Goal: Task Accomplishment & Management: Manage account settings

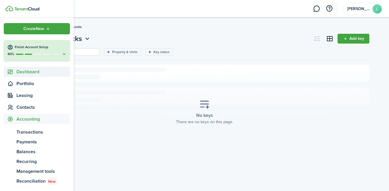
click at [33, 74] on span "Dashboard" at bounding box center [42, 71] width 53 height 7
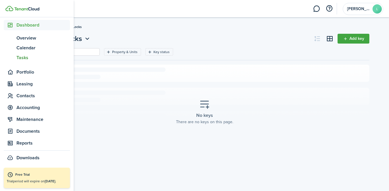
scroll to position [46, 0]
click at [33, 76] on span "Portfolio" at bounding box center [37, 72] width 66 height 10
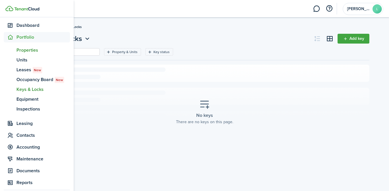
click at [28, 50] on span "Properties" at bounding box center [42, 50] width 53 height 7
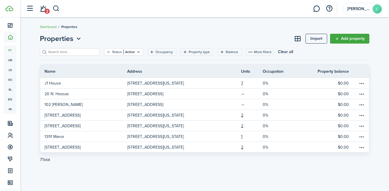
click at [310, 39] on link "Import" at bounding box center [316, 39] width 22 height 10
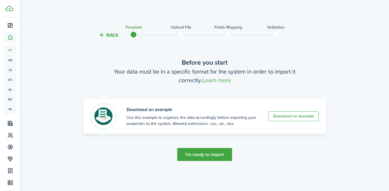
click at [101, 33] on button "Back" at bounding box center [108, 35] width 19 height 6
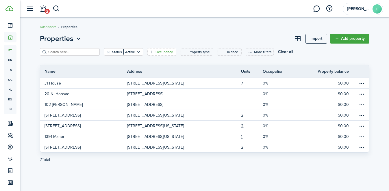
click at [155, 52] on filter-tag-label "Occupancy" at bounding box center [163, 51] width 17 height 5
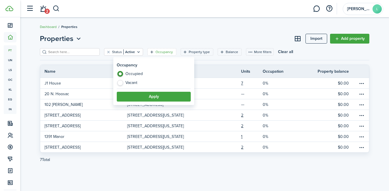
click at [155, 29] on breadcrumb "Dashboard Properties" at bounding box center [204, 23] width 329 height 13
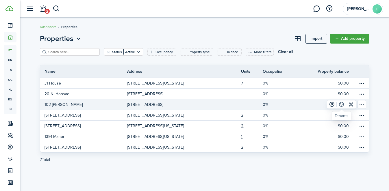
click at [341, 105] on link at bounding box center [341, 104] width 10 height 8
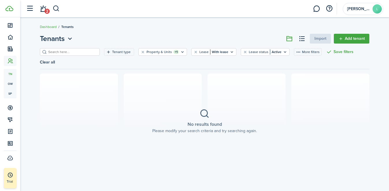
click at [350, 41] on link "Add tenant" at bounding box center [351, 39] width 36 height 10
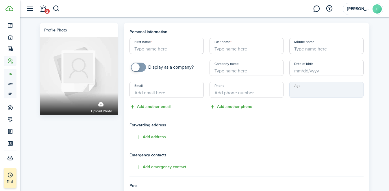
click at [176, 47] on input "First name" at bounding box center [166, 46] width 74 height 16
type input "[PERSON_NAME]"
click at [243, 49] on input "Last name" at bounding box center [246, 46] width 74 height 16
type input "[PERSON_NAME]"
click at [225, 72] on input "Company name" at bounding box center [246, 68] width 74 height 16
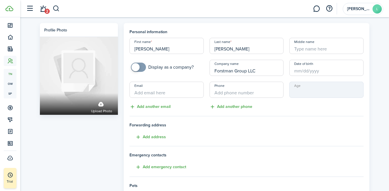
click at [301, 72] on input "Date of birth" at bounding box center [326, 68] width 74 height 16
type input "Forstman Group LLC"
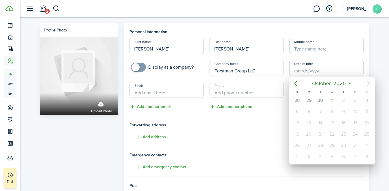
click at [271, 116] on div at bounding box center [194, 96] width 481 height 284
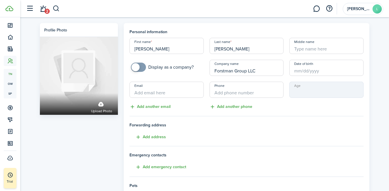
click at [168, 90] on input "Email" at bounding box center [166, 90] width 74 height 16
type input "+1"
click at [261, 87] on input "+1" at bounding box center [246, 90] width 74 height 16
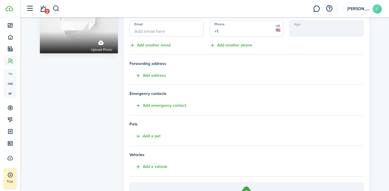
scroll to position [71, 0]
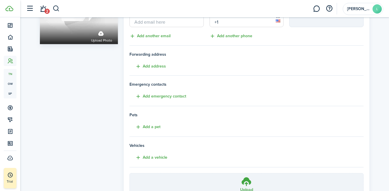
click at [153, 122] on tenant-form "Personal information First name [PERSON_NAME] Last name [PERSON_NAME] Middle na…" at bounding box center [246, 80] width 234 height 244
click at [153, 127] on button "Add a pet" at bounding box center [144, 127] width 31 height 7
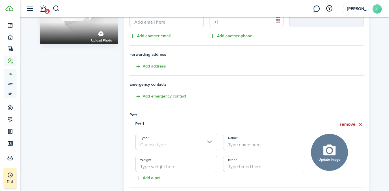
click at [161, 141] on input "Type" at bounding box center [176, 142] width 82 height 16
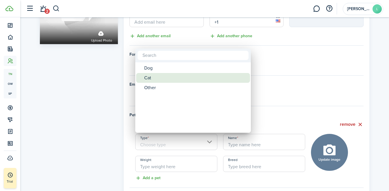
click at [160, 79] on div "Cat" at bounding box center [195, 78] width 102 height 10
type input "Cat"
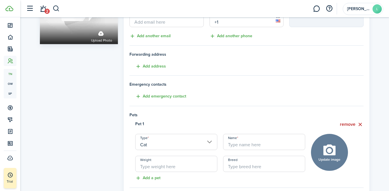
click at [247, 142] on input "Name" at bounding box center [264, 142] width 82 height 16
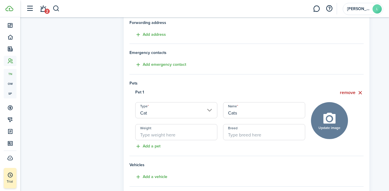
scroll to position [110, 0]
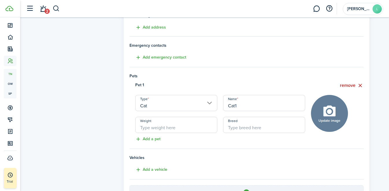
type input "Cat1"
click at [149, 141] on button "Add a pet" at bounding box center [144, 139] width 31 height 7
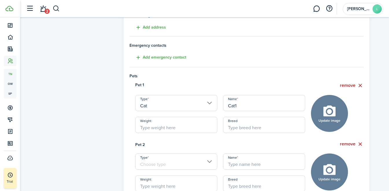
click at [160, 163] on input "Type" at bounding box center [176, 162] width 82 height 16
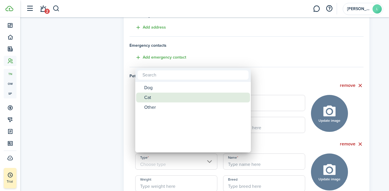
click at [162, 95] on div "Cat" at bounding box center [195, 98] width 102 height 10
type input "Cat"
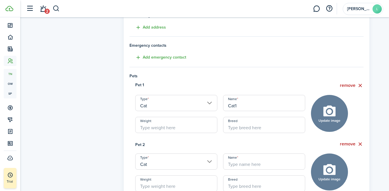
click at [236, 165] on input "Name" at bounding box center [264, 162] width 82 height 16
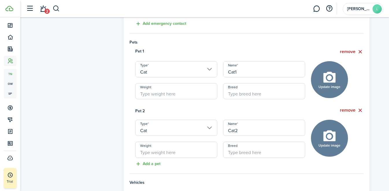
scroll to position [151, 0]
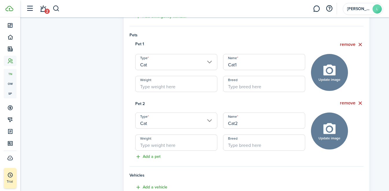
type input "Cat2"
click at [154, 159] on button "Add a pet" at bounding box center [144, 157] width 31 height 7
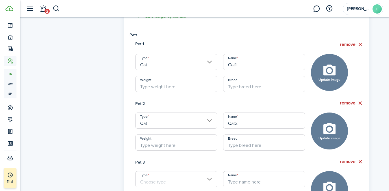
click at [154, 173] on input "Type" at bounding box center [176, 179] width 82 height 16
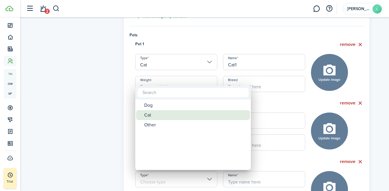
click at [158, 114] on div "Cat" at bounding box center [195, 115] width 102 height 10
type input "Cat"
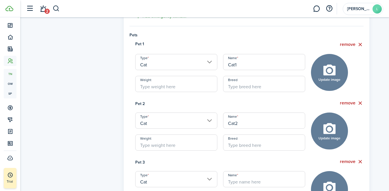
click at [260, 178] on input "Name" at bounding box center [264, 179] width 82 height 16
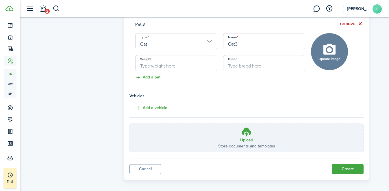
scroll to position [293, 0]
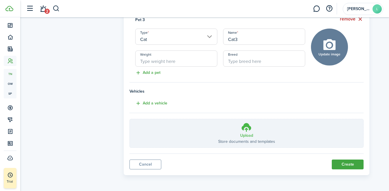
type input "Cat3"
click at [243, 131] on icon at bounding box center [246, 127] width 11 height 10
click at [130, 119] on input "Upload Store documents and templates Choose file" at bounding box center [130, 119] width 0 height 0
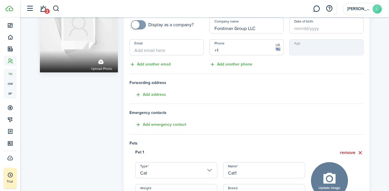
scroll to position [0, 0]
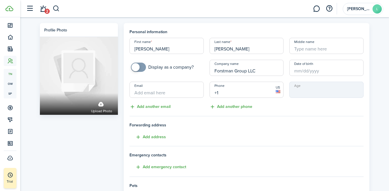
click at [244, 72] on input "Forstman Group LLC" at bounding box center [246, 68] width 74 height 16
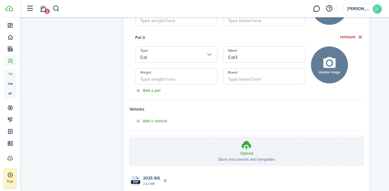
scroll to position [316, 0]
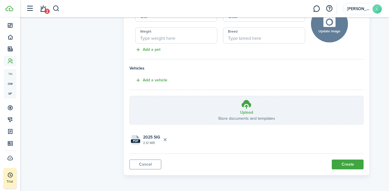
click at [342, 163] on button "Create" at bounding box center [347, 165] width 32 height 10
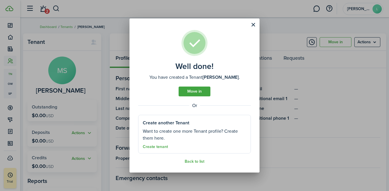
click at [162, 148] on link "Create tenant" at bounding box center [155, 147] width 25 height 5
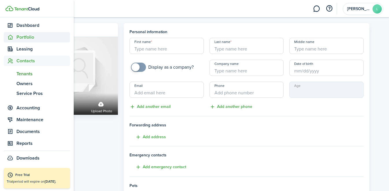
click at [29, 39] on span "Portfolio" at bounding box center [42, 37] width 53 height 7
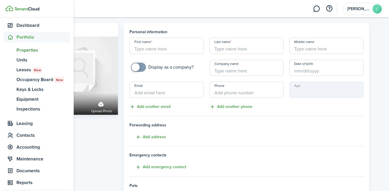
click at [29, 52] on span "Properties" at bounding box center [42, 50] width 53 height 7
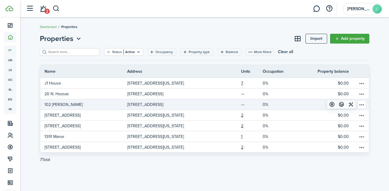
click at [114, 106] on link "102 [PERSON_NAME]" at bounding box center [83, 104] width 87 height 10
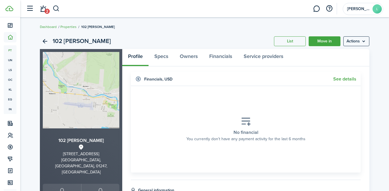
click at [322, 45] on link "Move in" at bounding box center [324, 41] width 32 height 10
click at [346, 43] on menu-btn "Actions" at bounding box center [356, 41] width 26 height 10
click at [278, 89] on widget-body "No financial You currently don't have any payment activity for the last 6 months" at bounding box center [246, 129] width 230 height 87
click at [162, 56] on link "Specs" at bounding box center [160, 57] width 25 height 17
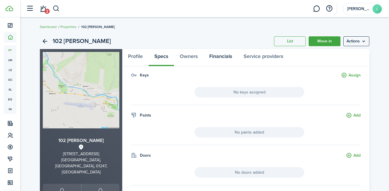
click at [215, 59] on link "Financials" at bounding box center [220, 57] width 34 height 17
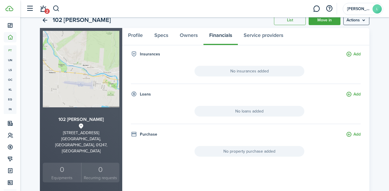
scroll to position [23, 0]
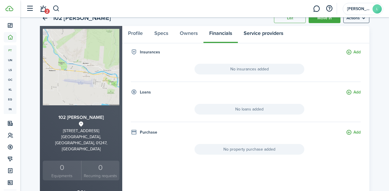
click at [257, 36] on link "Service providers" at bounding box center [263, 34] width 51 height 17
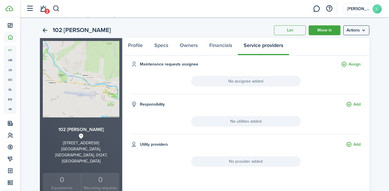
scroll to position [13, 0]
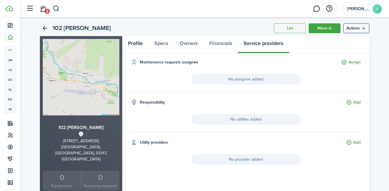
click at [131, 42] on link "Profile" at bounding box center [135, 44] width 26 height 17
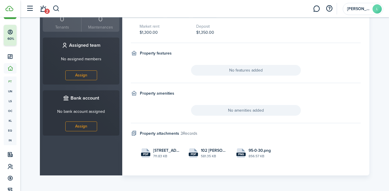
scroll to position [225, 0]
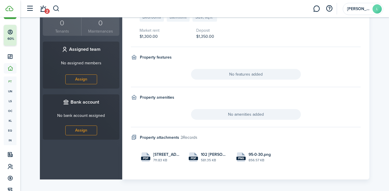
click at [83, 126] on link "Assign" at bounding box center [81, 131] width 32 height 10
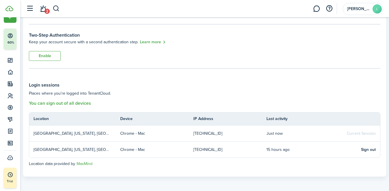
scroll to position [132, 0]
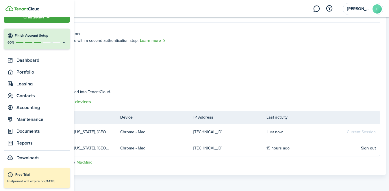
click at [28, 170] on link "Free Trial Trial period will expire on [DATE]." at bounding box center [37, 178] width 66 height 20
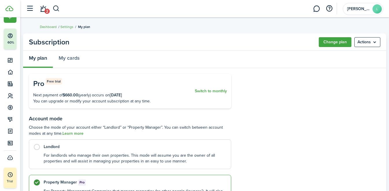
click at [366, 41] on menu-btn "Actions" at bounding box center [367, 42] width 26 height 10
click at [327, 82] on div "Pro Free trial Next payment of $660.00 (yearly) occurs on [DATE] You can upgrad…" at bounding box center [204, 176] width 351 height 204
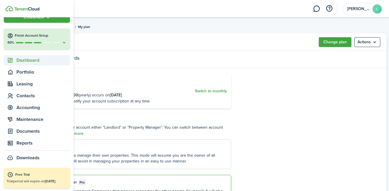
click at [27, 60] on span "Dashboard" at bounding box center [42, 60] width 53 height 7
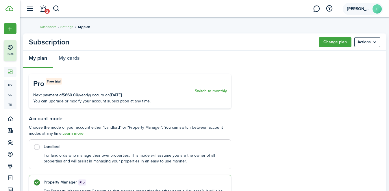
click at [376, 10] on avatar-text "L" at bounding box center [376, 8] width 9 height 9
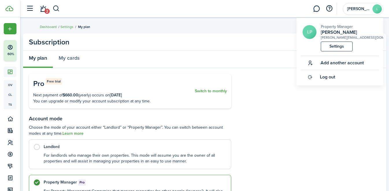
click at [341, 63] on span "Add another account" at bounding box center [341, 62] width 43 height 5
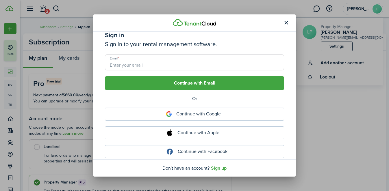
scroll to position [5, 0]
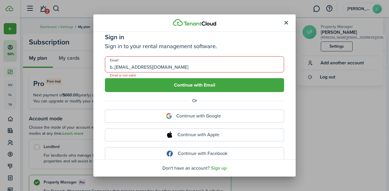
click at [115, 67] on input "b.,[EMAIL_ADDRESS][DOMAIN_NAME]" at bounding box center [194, 64] width 179 height 16
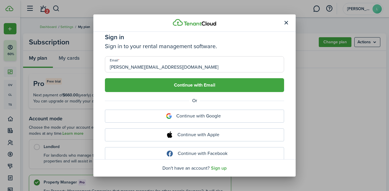
type input "[PERSON_NAME][EMAIL_ADDRESS][DOMAIN_NAME]"
click at [151, 83] on button "Continue with Email" at bounding box center [194, 85] width 179 height 14
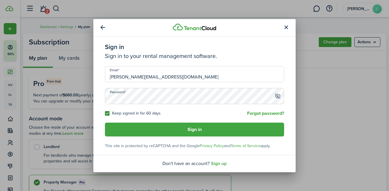
click at [154, 77] on input "[PERSON_NAME][EMAIL_ADDRESS][DOMAIN_NAME]" at bounding box center [194, 74] width 179 height 16
type input "[PERSON_NAME][EMAIL_ADDRESS][DOMAIN_NAME]"
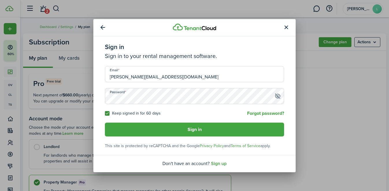
click at [226, 133] on button "Sign in" at bounding box center [194, 130] width 179 height 14
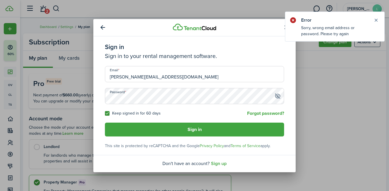
click at [276, 96] on span at bounding box center [277, 96] width 6 height 6
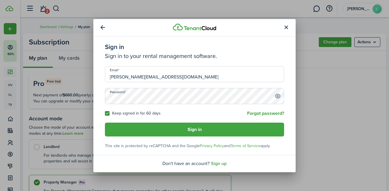
click at [286, 25] on button "button" at bounding box center [286, 28] width 10 height 10
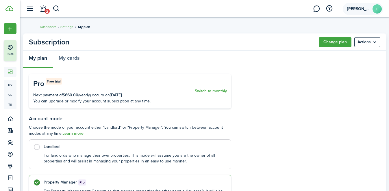
click at [363, 9] on span "[PERSON_NAME]" at bounding box center [358, 9] width 23 height 4
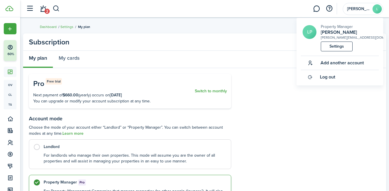
click at [330, 45] on link "Settings" at bounding box center [336, 47] width 32 height 10
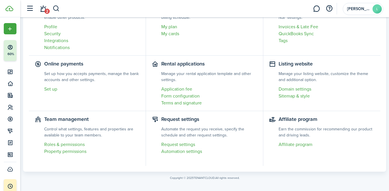
scroll to position [66, 0]
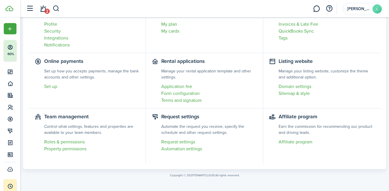
click at [82, 144] on link "Roles & permissions" at bounding box center [92, 142] width 96 height 7
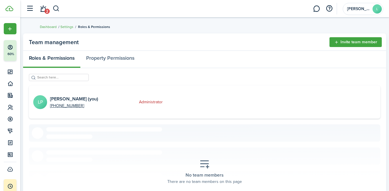
click at [352, 41] on button "Invite team member" at bounding box center [355, 42] width 52 height 10
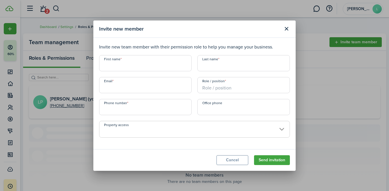
click at [153, 68] on input "First name" at bounding box center [145, 63] width 92 height 16
type input "Bryn"
click at [231, 64] on input "Last name" at bounding box center [243, 63] width 92 height 16
type input "[PERSON_NAME]"
click at [172, 86] on input "Email" at bounding box center [145, 85] width 92 height 16
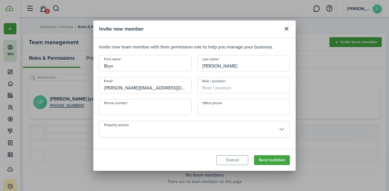
type input "[PERSON_NAME][EMAIL_ADDRESS][DOMAIN_NAME]"
click at [240, 86] on input "Role / position" at bounding box center [243, 85] width 92 height 16
type input "Administrator"
click at [157, 106] on input "+1" at bounding box center [145, 107] width 92 height 16
type input "[PHONE_NUMBER]"
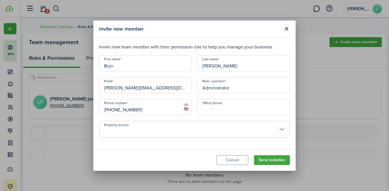
type input "+1"
click at [241, 103] on input "+1" at bounding box center [243, 107] width 92 height 16
click at [163, 131] on span at bounding box center [194, 133] width 190 height 10
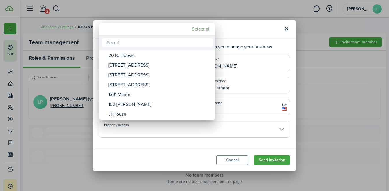
click at [199, 27] on mbsc-button "Select all" at bounding box center [200, 29] width 23 height 10
type input "20 N. Hoosac, [STREET_ADDRESS][GEOGRAPHIC_DATA][STREET_ADDRESS][STREET_ADDRESS]"
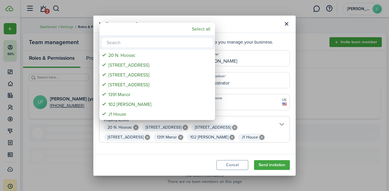
click at [200, 164] on div at bounding box center [194, 96] width 481 height 284
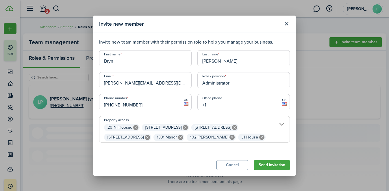
click at [271, 167] on button "Send invitation" at bounding box center [272, 165] width 36 height 10
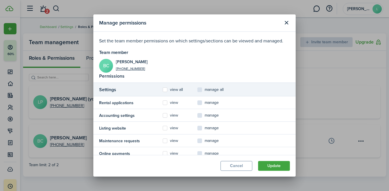
click at [166, 90] on label "view all" at bounding box center [173, 89] width 20 height 5
click at [163, 90] on input "view all" at bounding box center [162, 90] width 0 height 0
checkbox input "true"
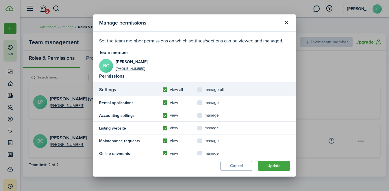
checkbox input "true"
click at [197, 90] on label "manage all" at bounding box center [210, 89] width 26 height 5
click at [197, 90] on input "manage all" at bounding box center [197, 90] width 0 height 0
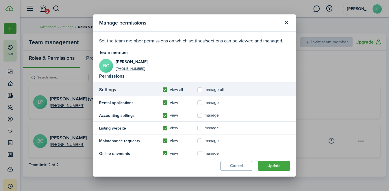
checkbox input "true"
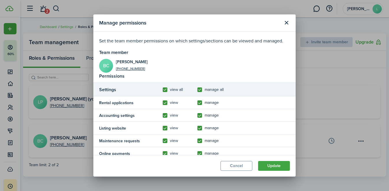
checkbox input "true"
click at [264, 164] on button "Update" at bounding box center [274, 166] width 32 height 10
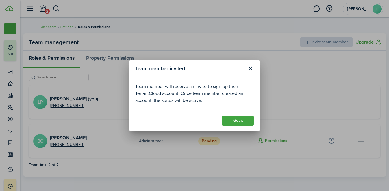
click at [233, 124] on button "Got it" at bounding box center [238, 121] width 32 height 10
